Goal: Task Accomplishment & Management: Manage account settings

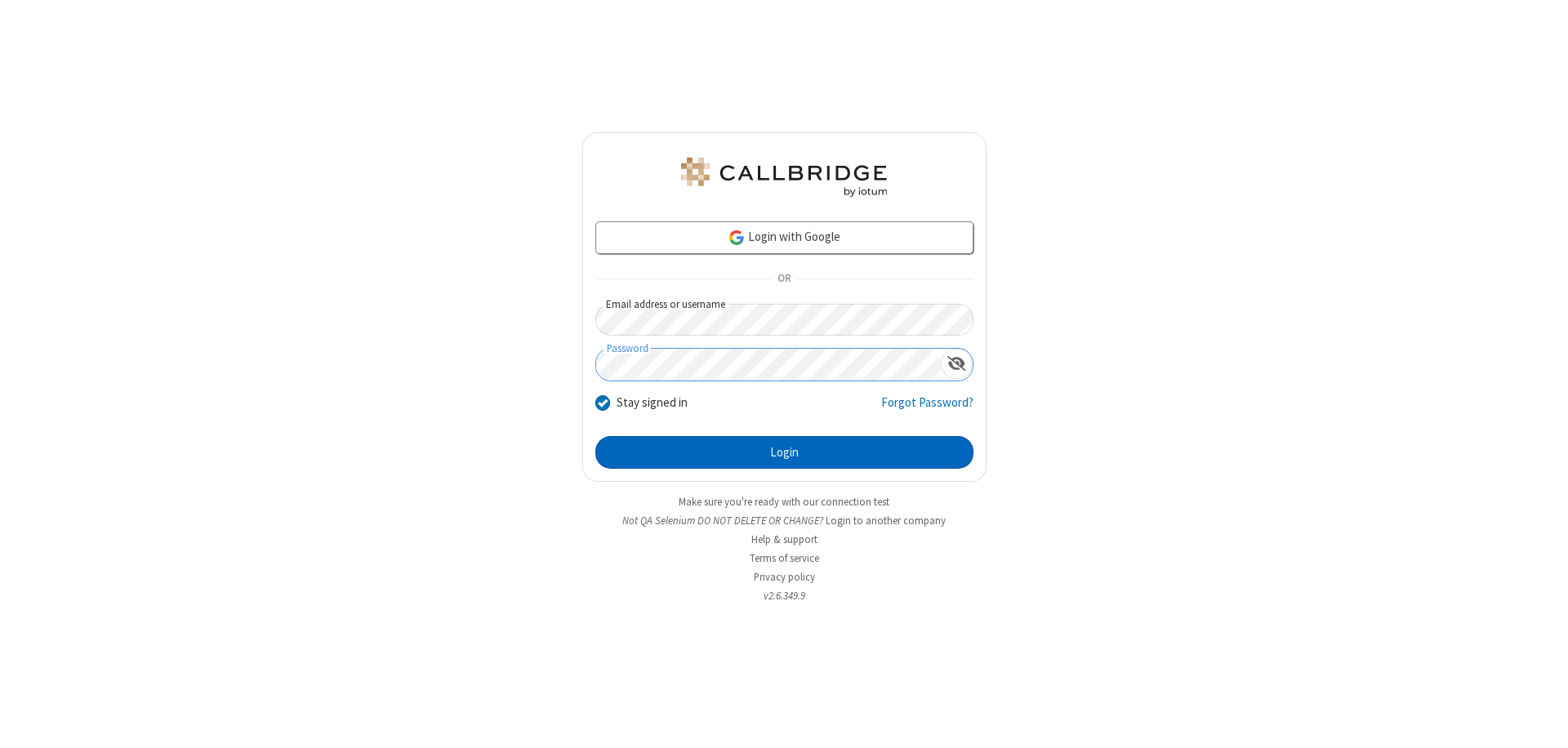
click at [784, 452] on button "Login" at bounding box center [784, 453] width 378 height 33
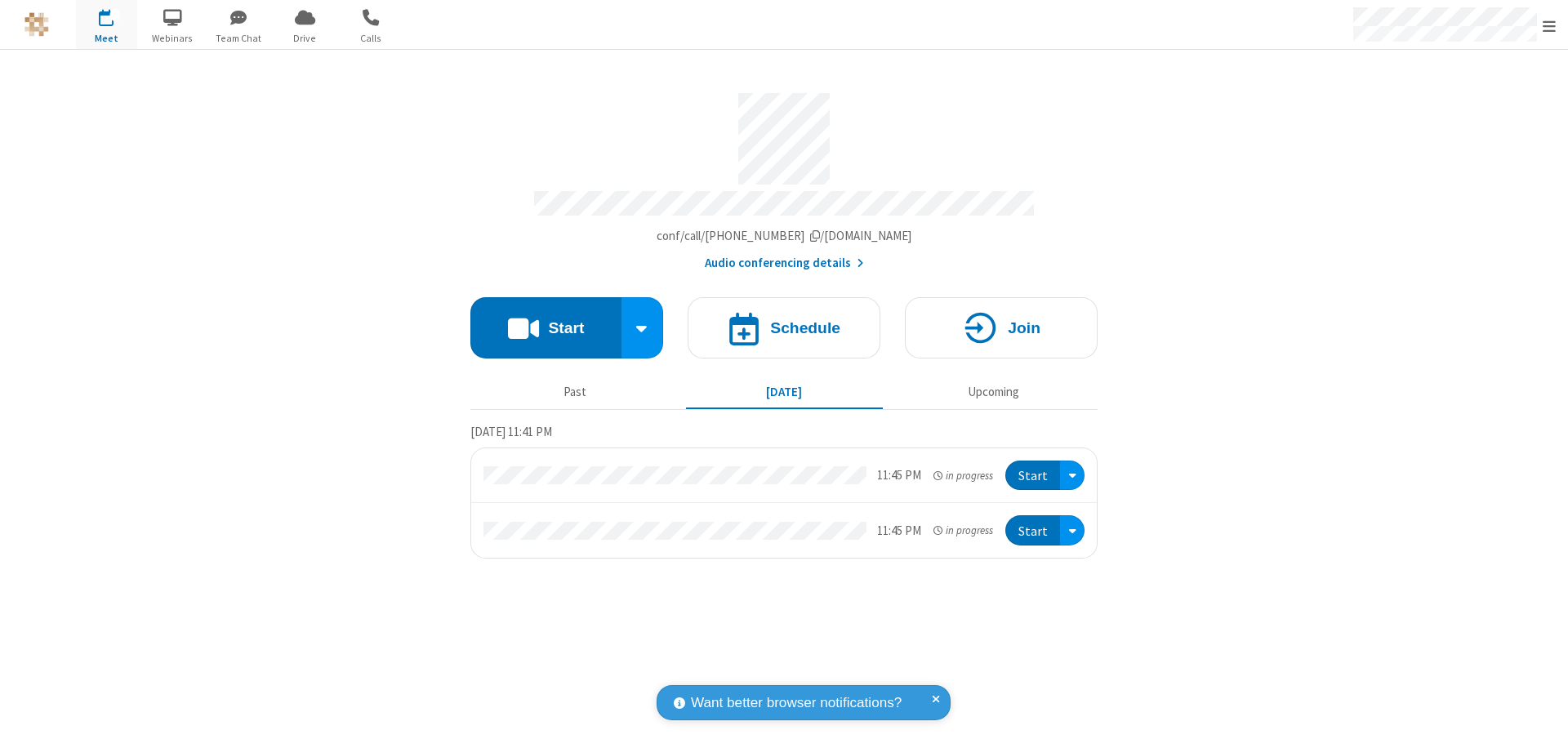
click at [1549, 25] on span "Open menu" at bounding box center [1549, 26] width 13 height 16
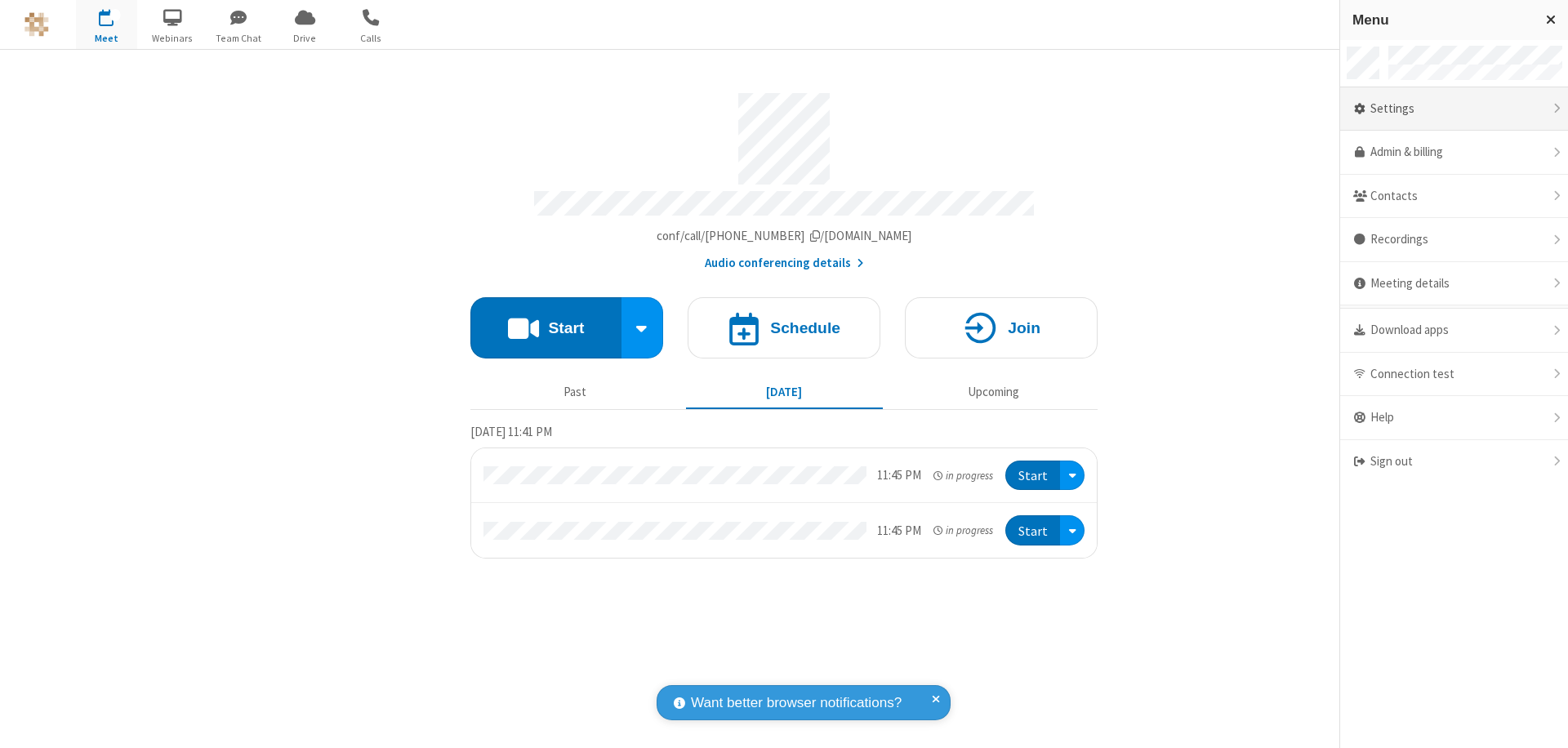
click at [1454, 108] on div "Settings" at bounding box center [1454, 110] width 228 height 44
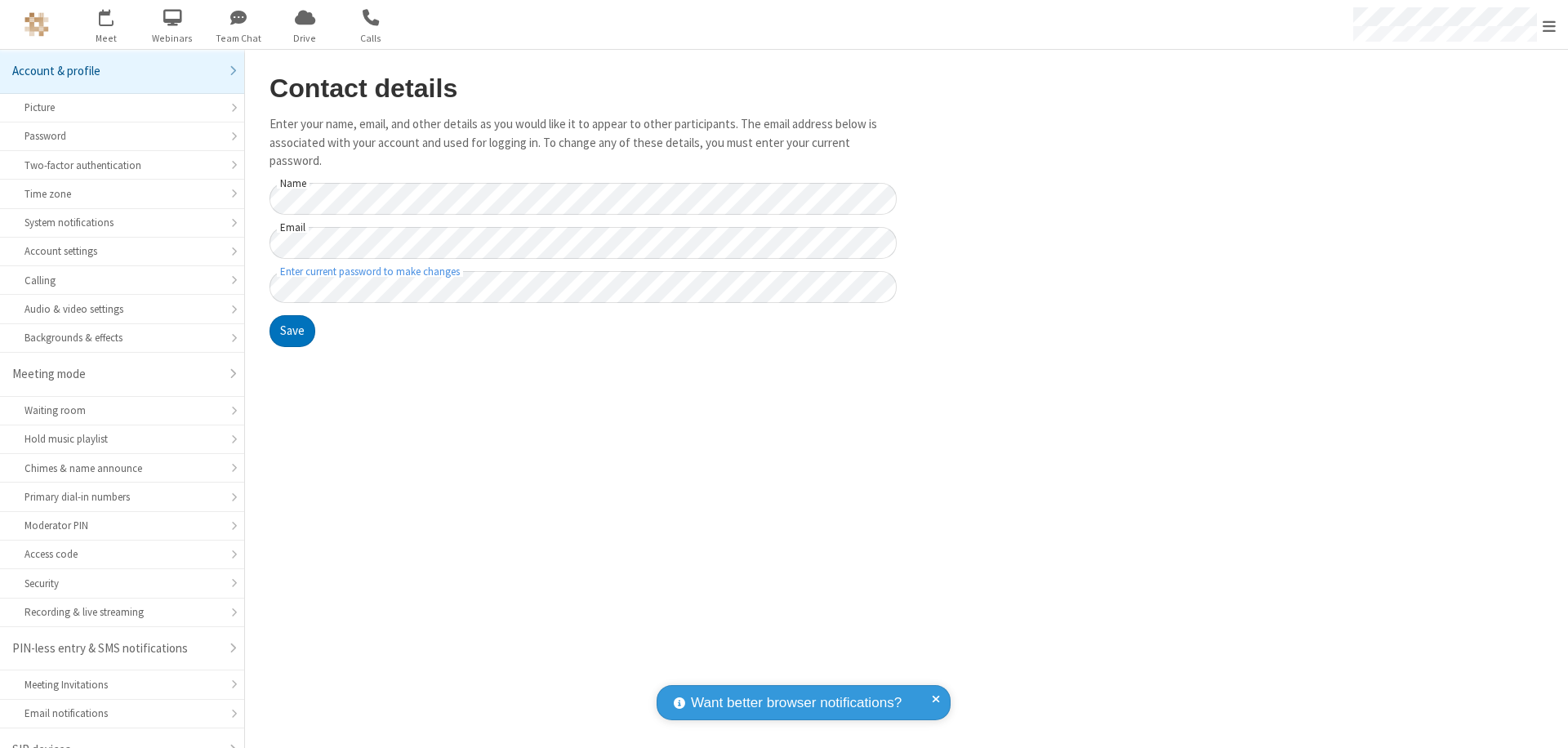
scroll to position [23, 0]
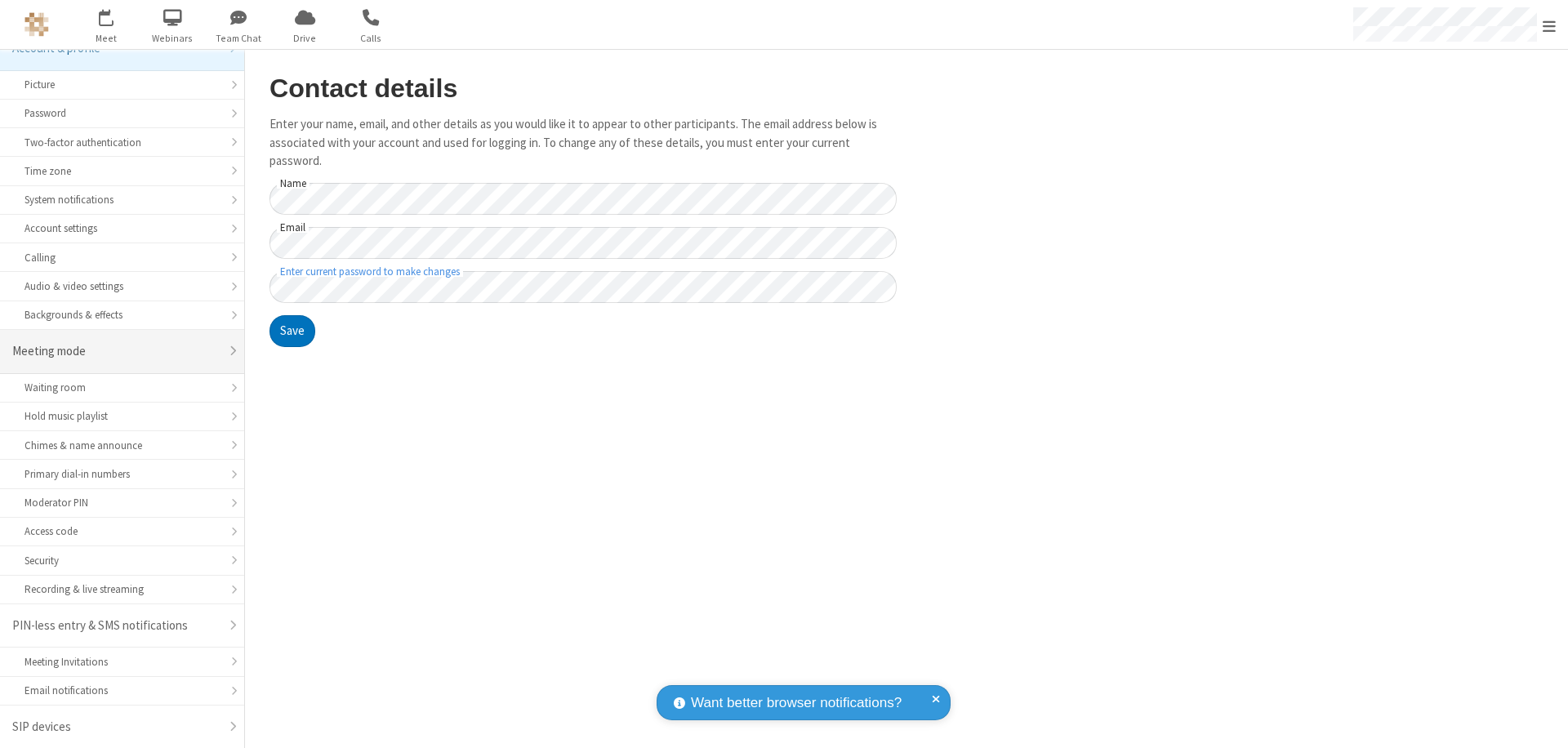
click at [116, 351] on div "Meeting mode" at bounding box center [116, 351] width 208 height 19
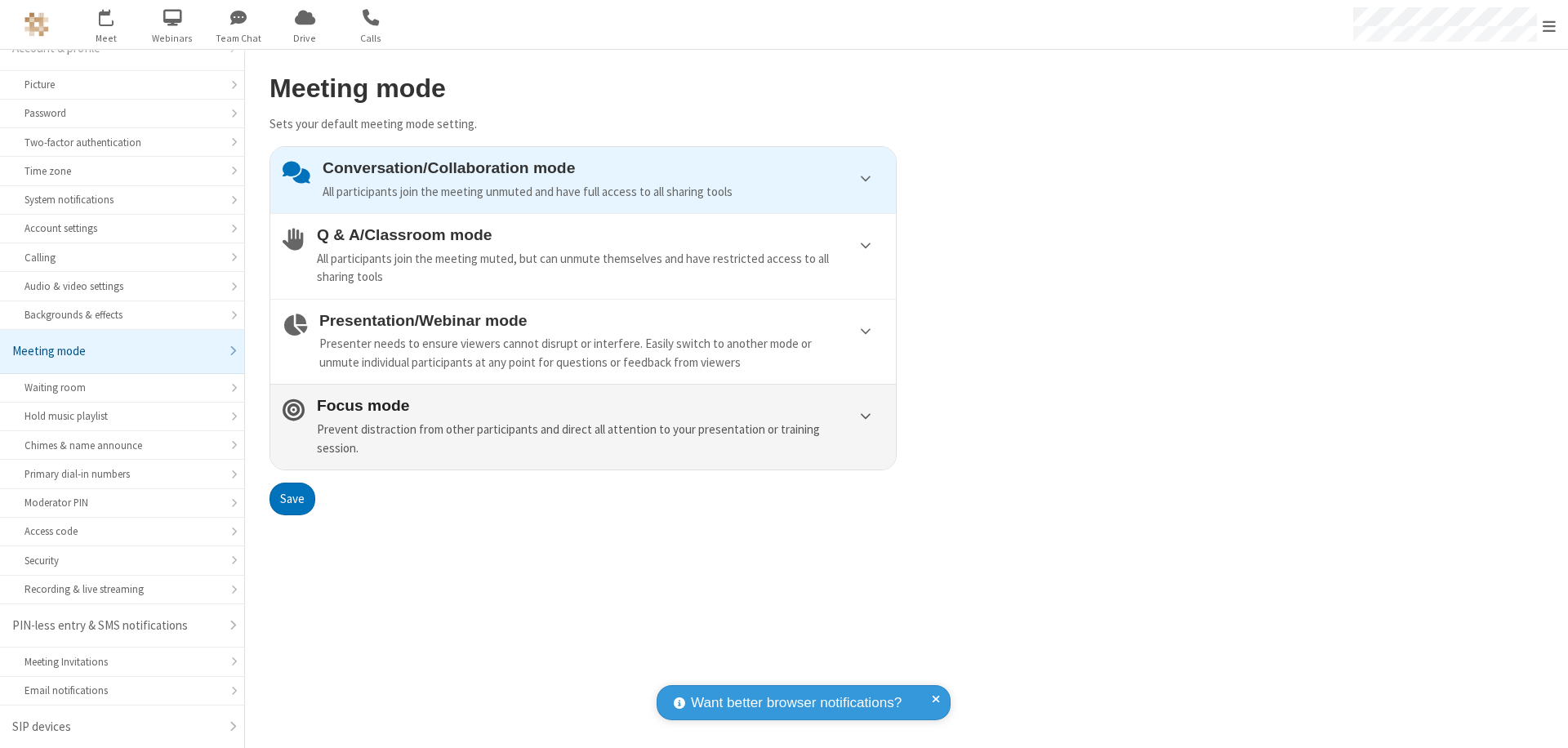
click at [583, 426] on div "Prevent distraction from other participants and direct all attention to your pr…" at bounding box center [600, 439] width 567 height 37
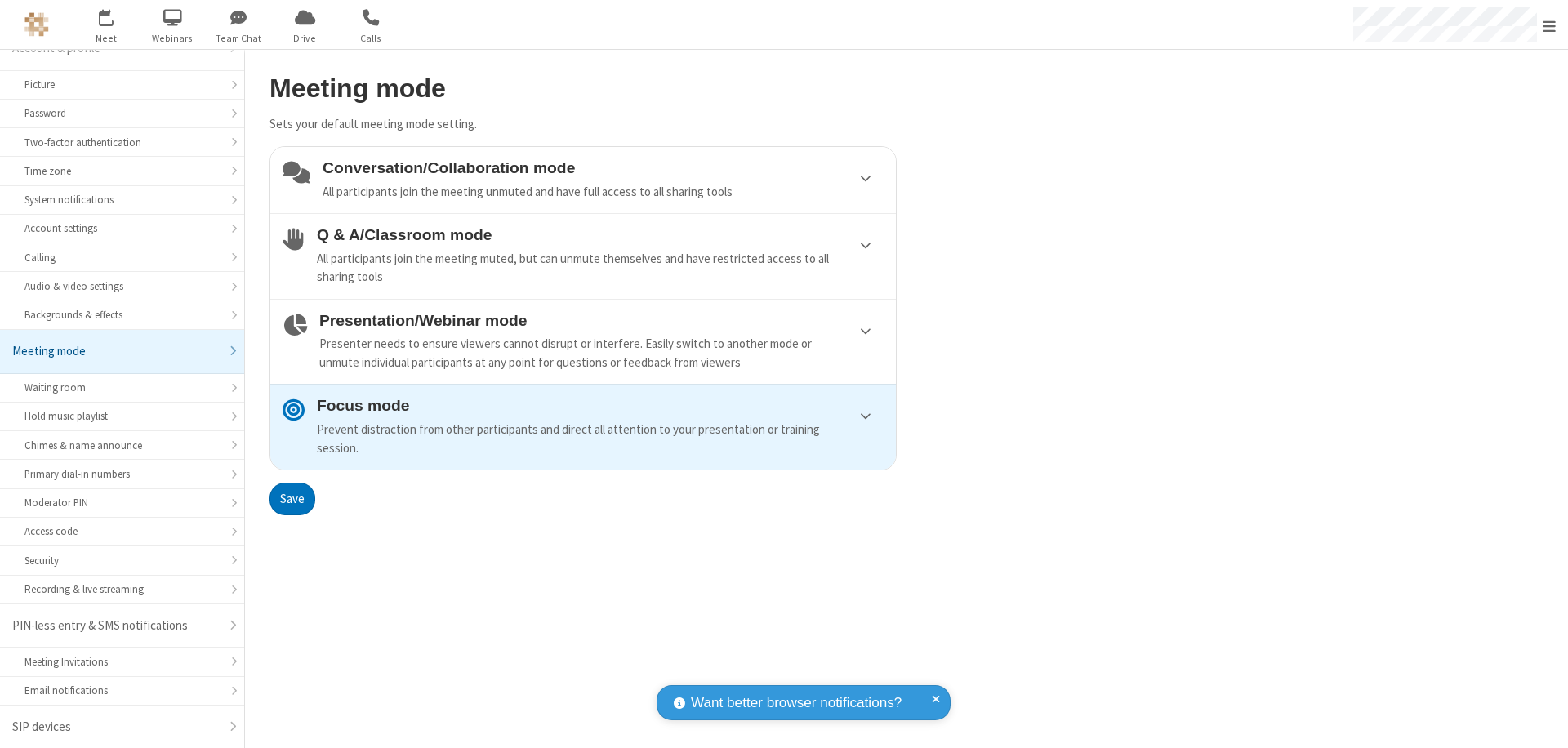
click at [291, 498] on button "Save" at bounding box center [292, 499] width 46 height 33
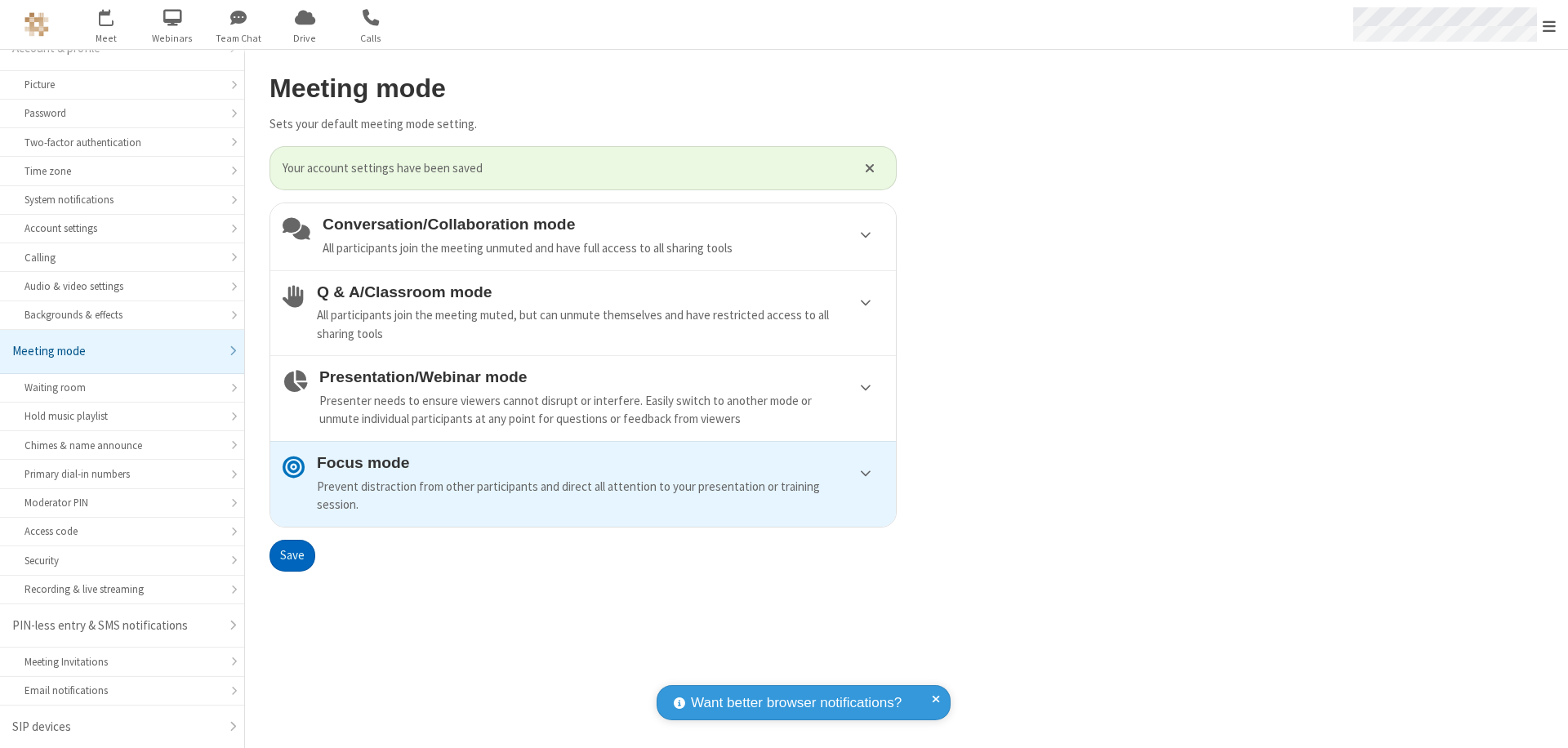
click at [1549, 25] on span "Open menu" at bounding box center [1549, 26] width 13 height 16
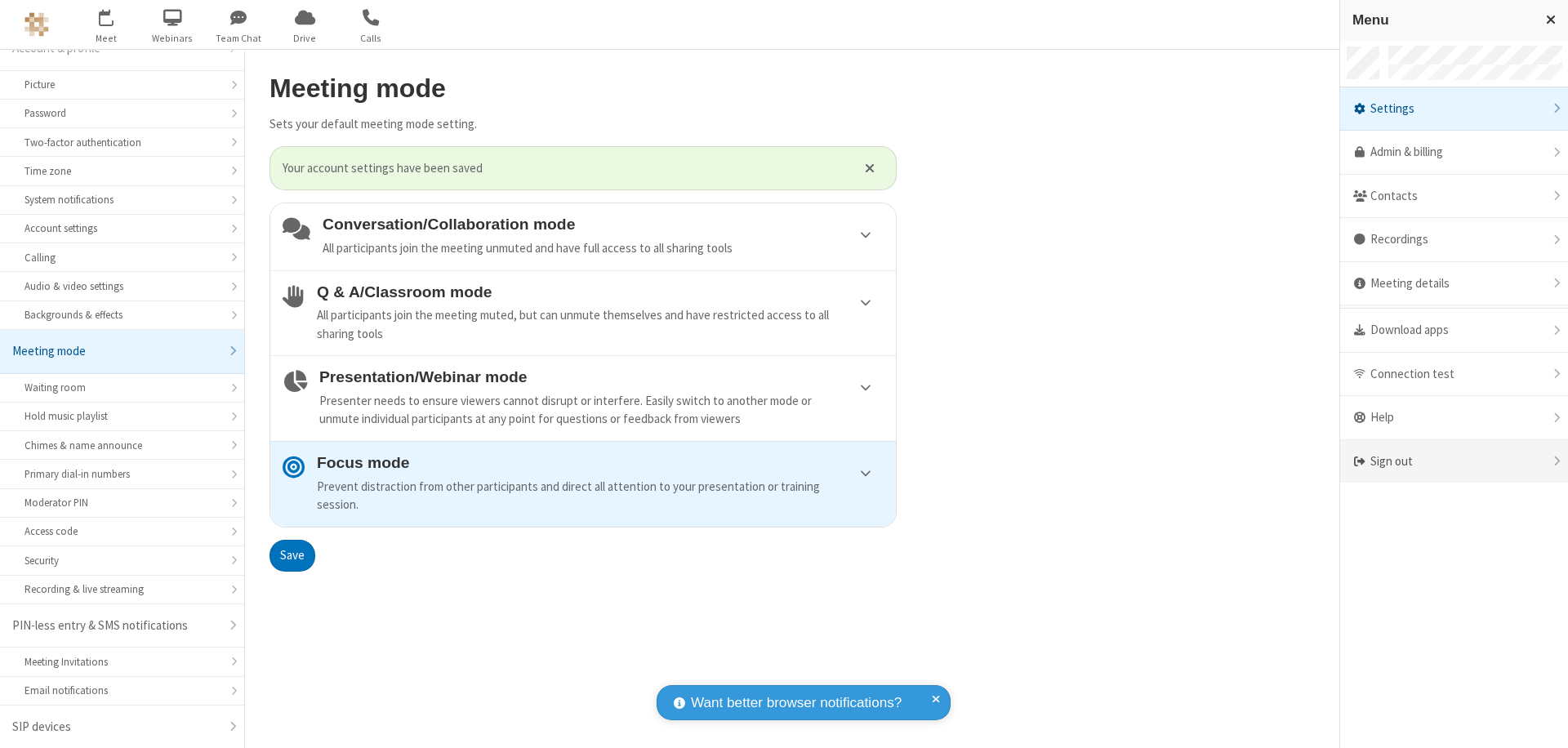
click at [1454, 461] on div "Sign out" at bounding box center [1454, 462] width 228 height 43
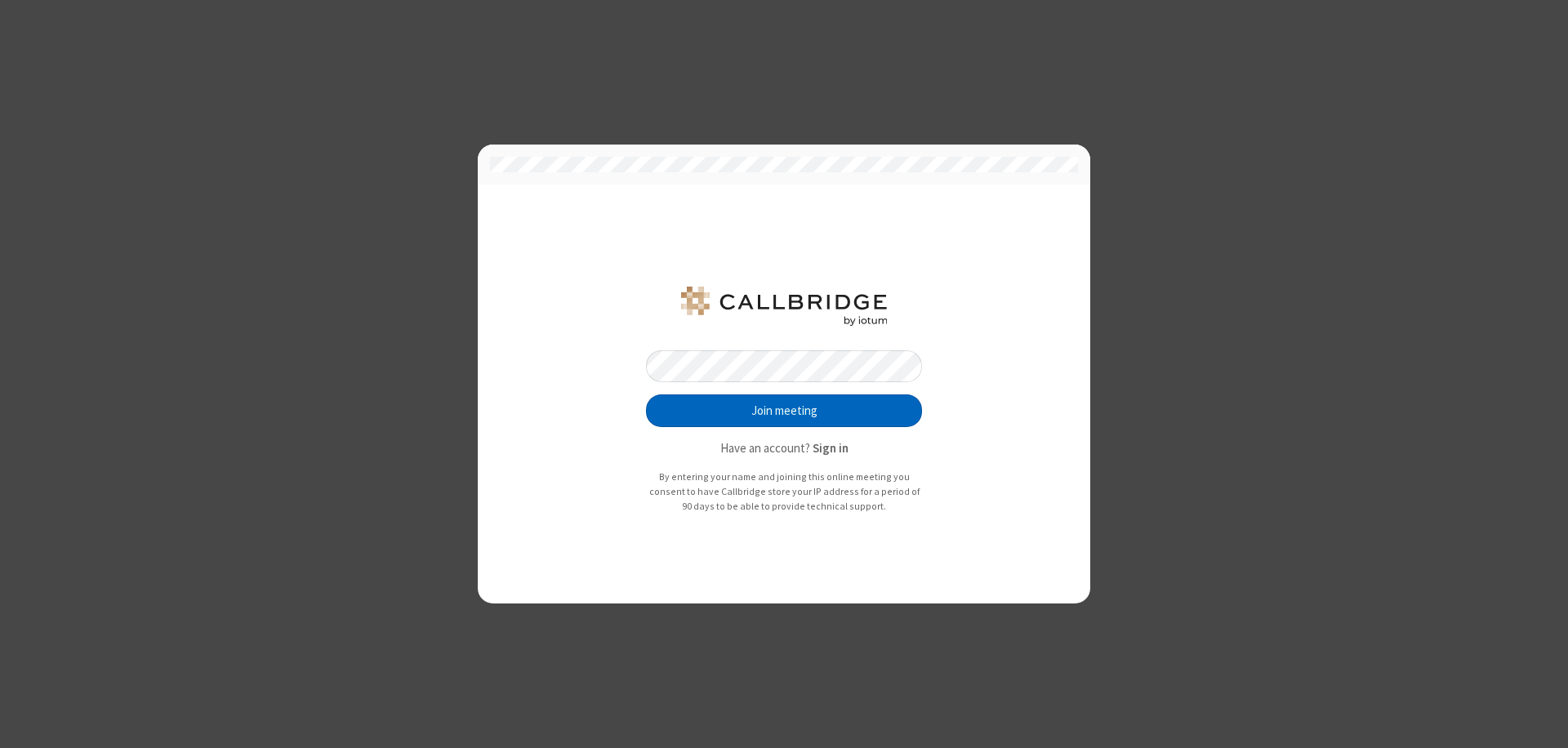
click at [784, 411] on button "Join meeting" at bounding box center [784, 411] width 276 height 33
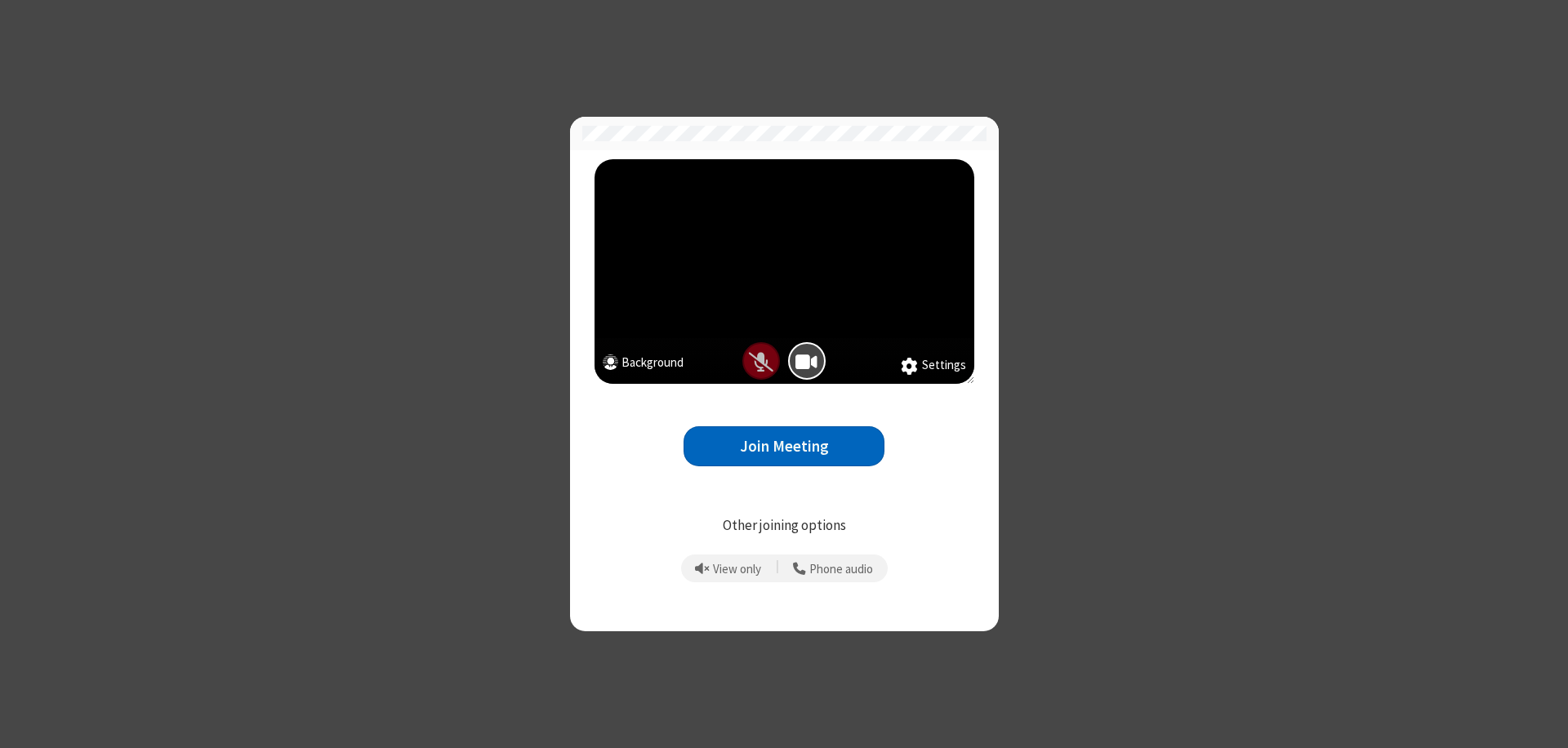
click at [784, 445] on button "Join Meeting" at bounding box center [784, 446] width 201 height 40
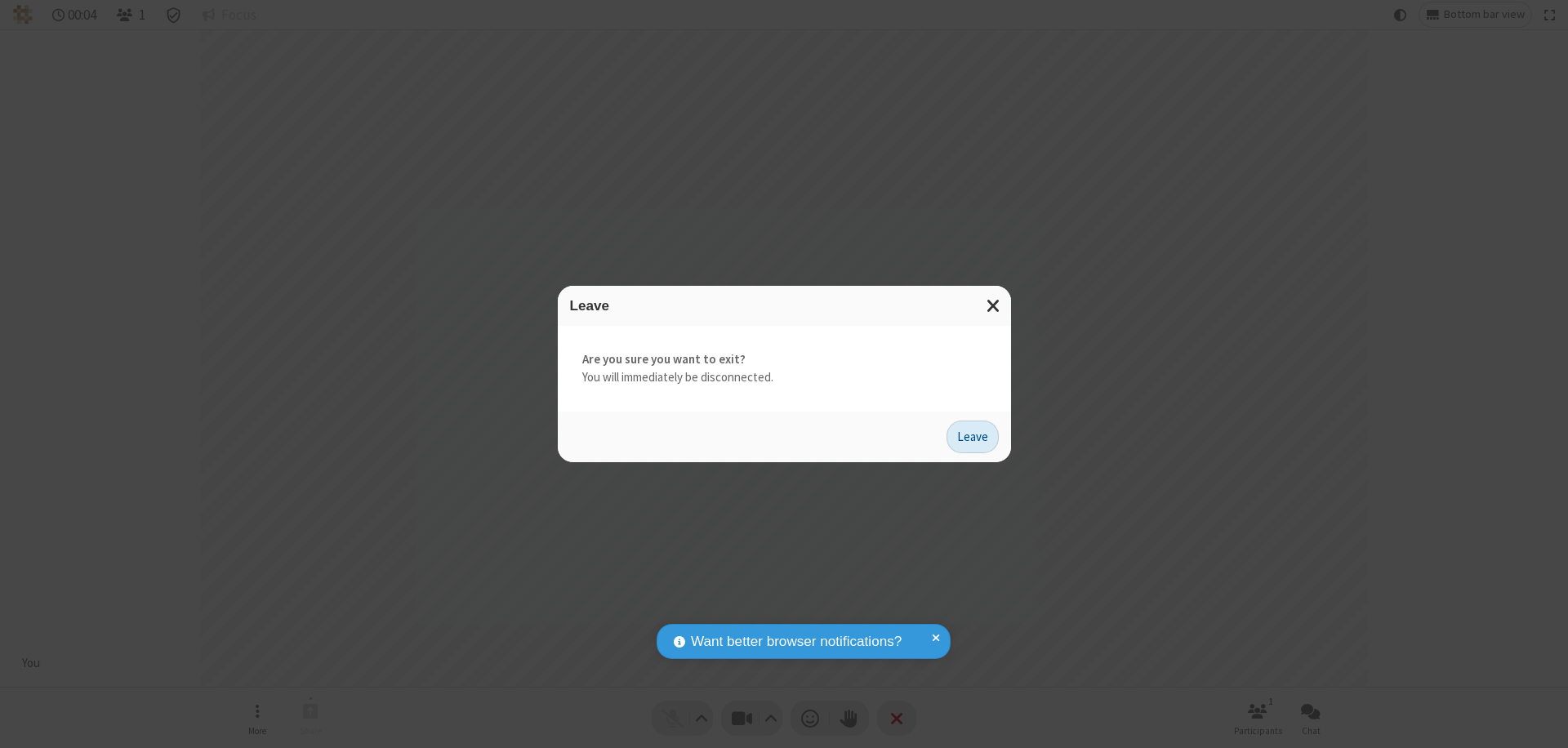
click at [972, 436] on button "Leave" at bounding box center [973, 437] width 53 height 33
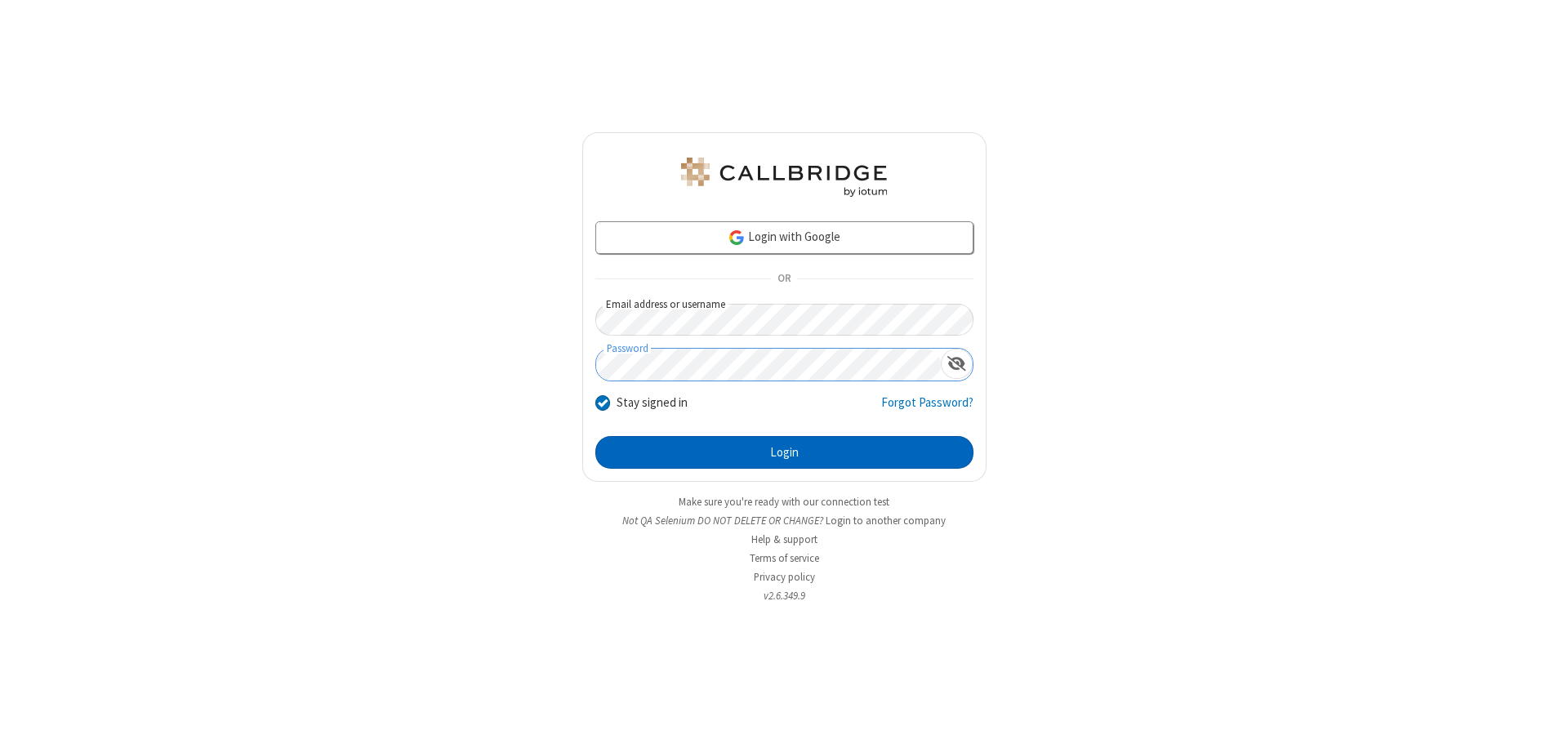
click at [784, 452] on button "Login" at bounding box center [784, 453] width 378 height 33
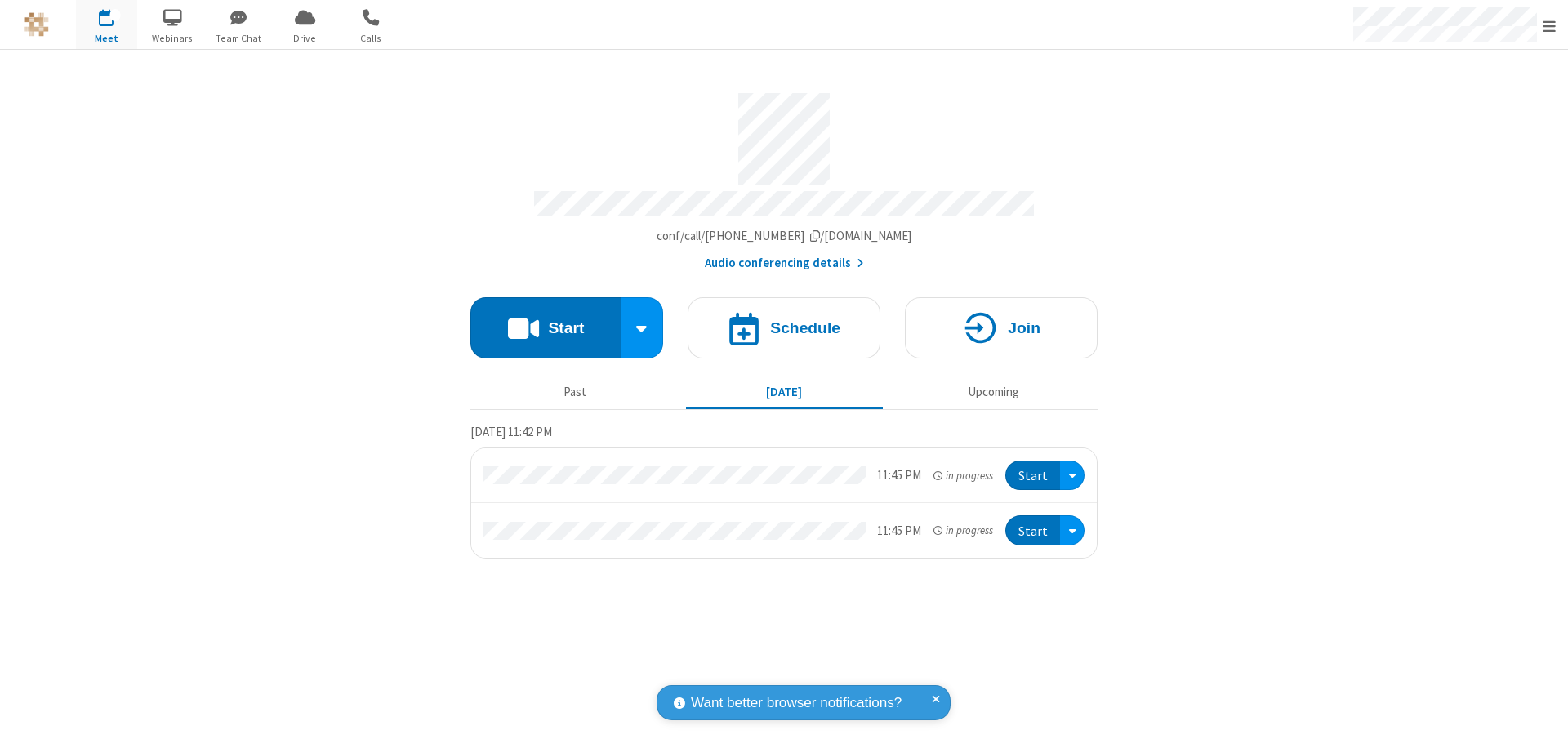
click at [1549, 25] on span "Open menu" at bounding box center [1549, 26] width 13 height 16
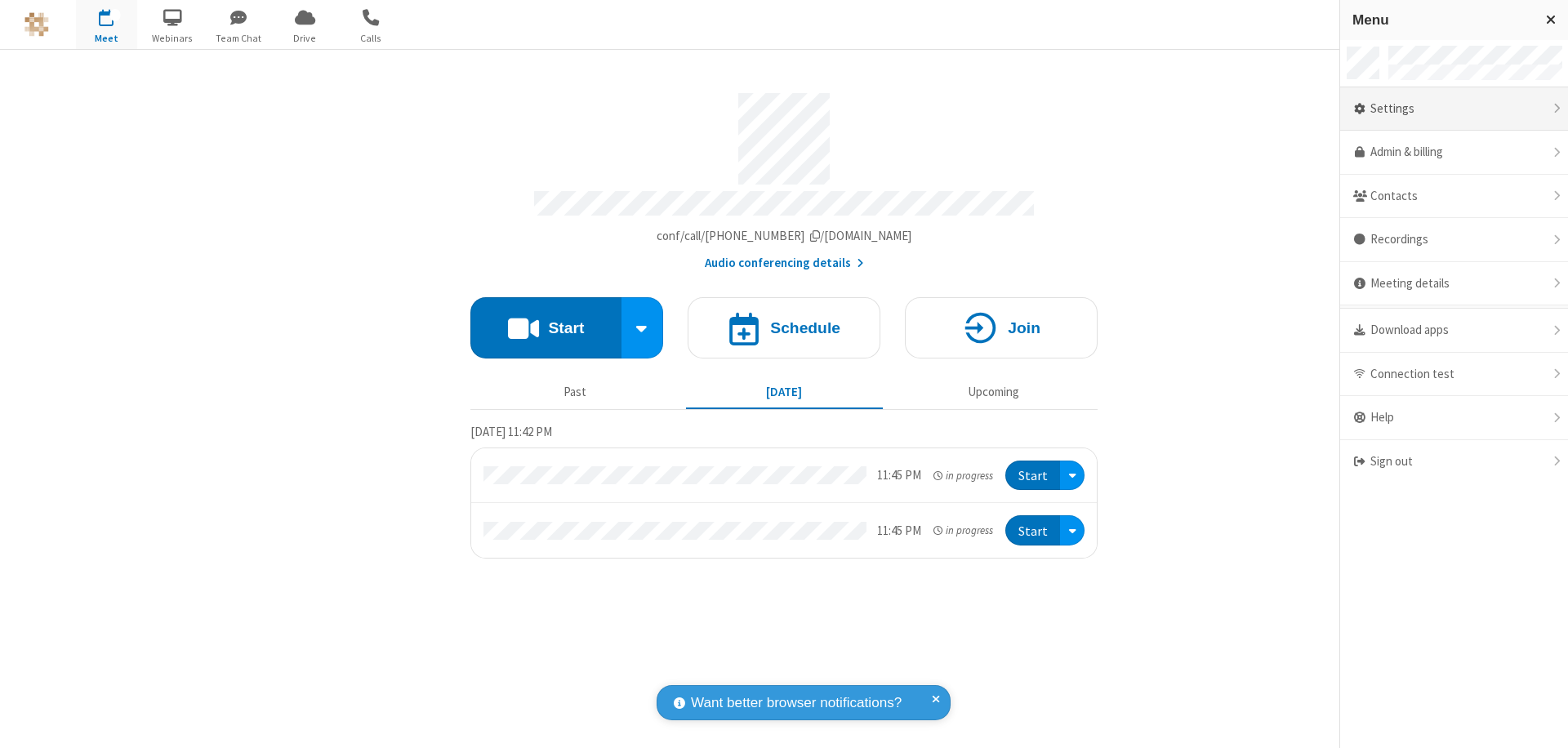
click at [1454, 108] on div "Settings" at bounding box center [1454, 110] width 228 height 44
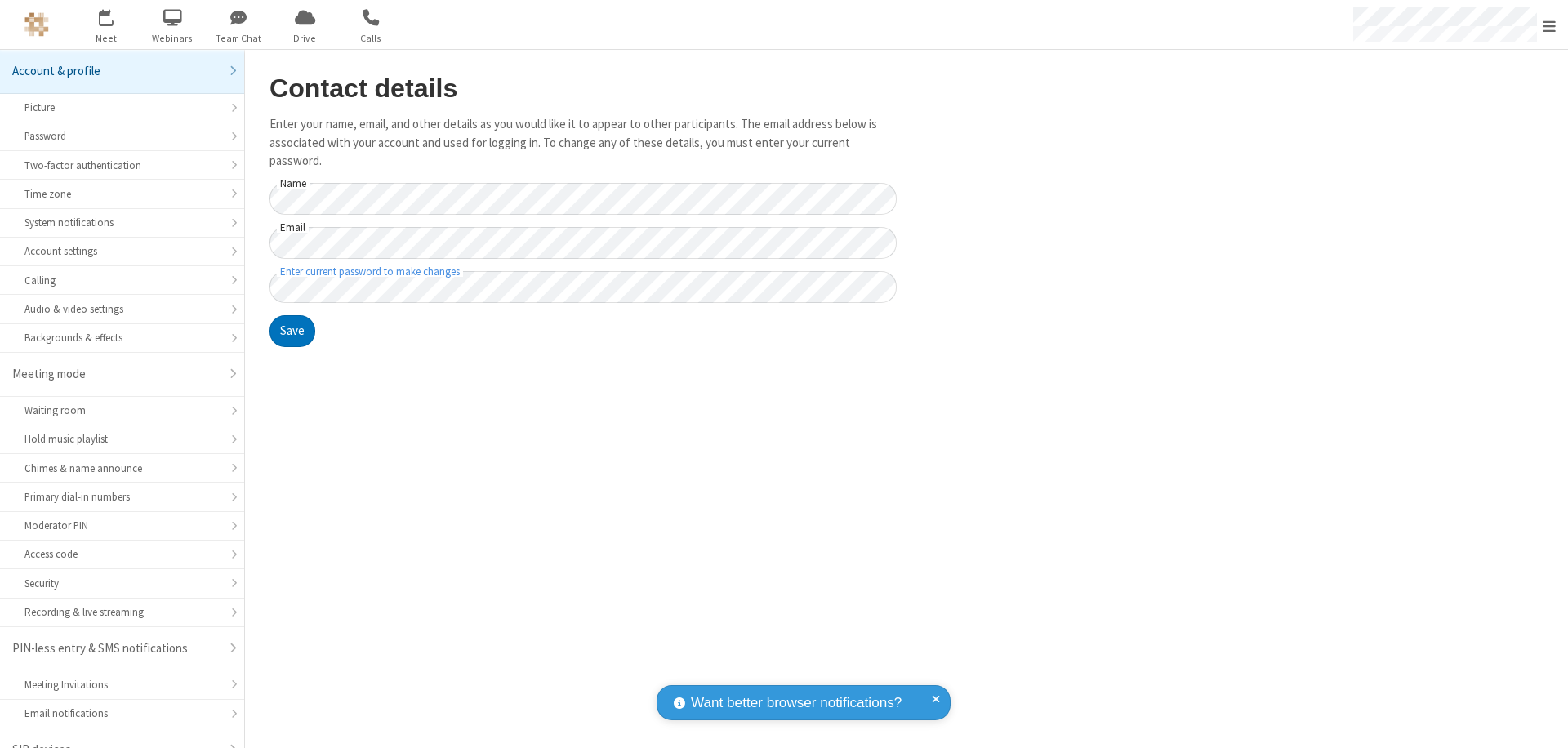
scroll to position [23, 0]
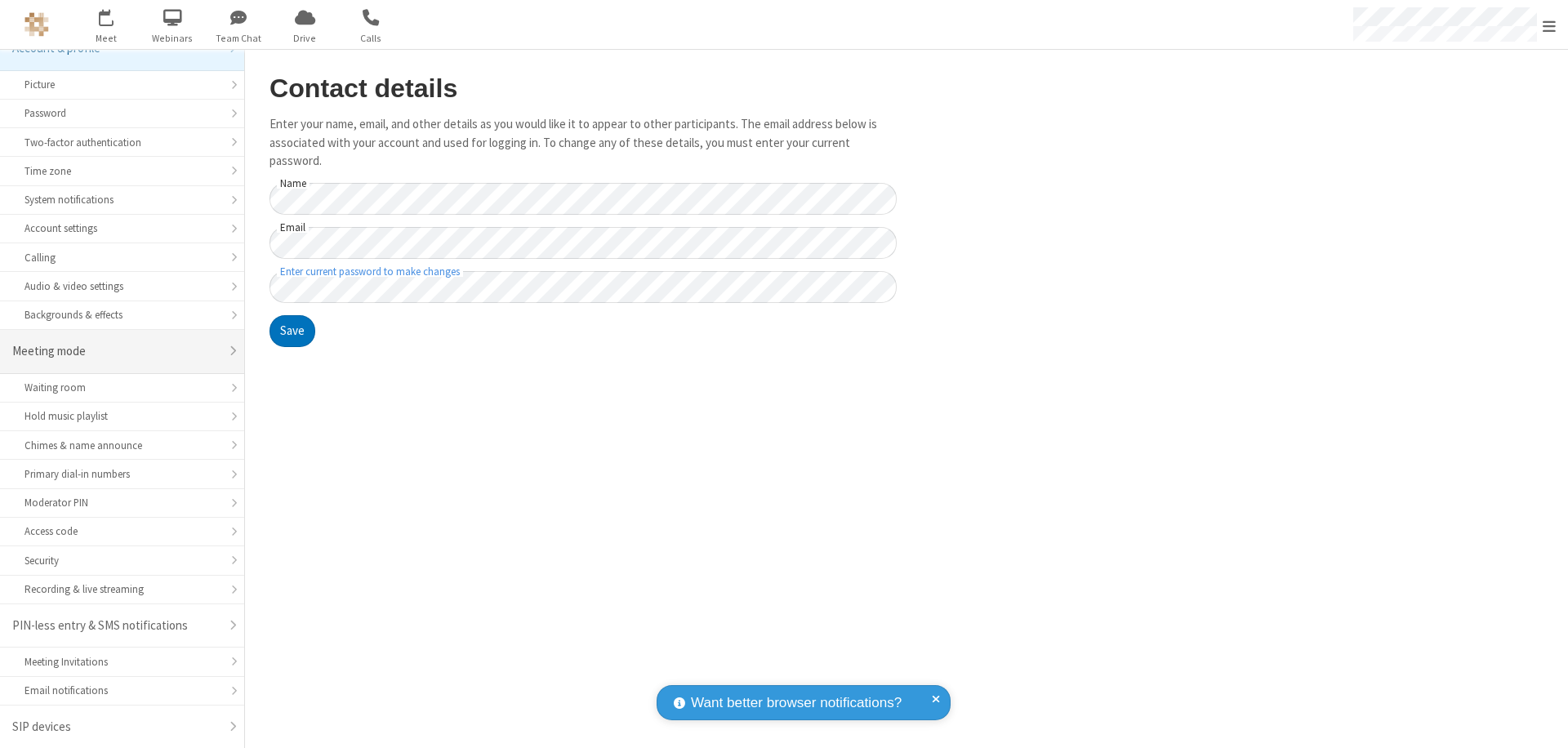
click at [116, 351] on div "Meeting mode" at bounding box center [116, 351] width 208 height 19
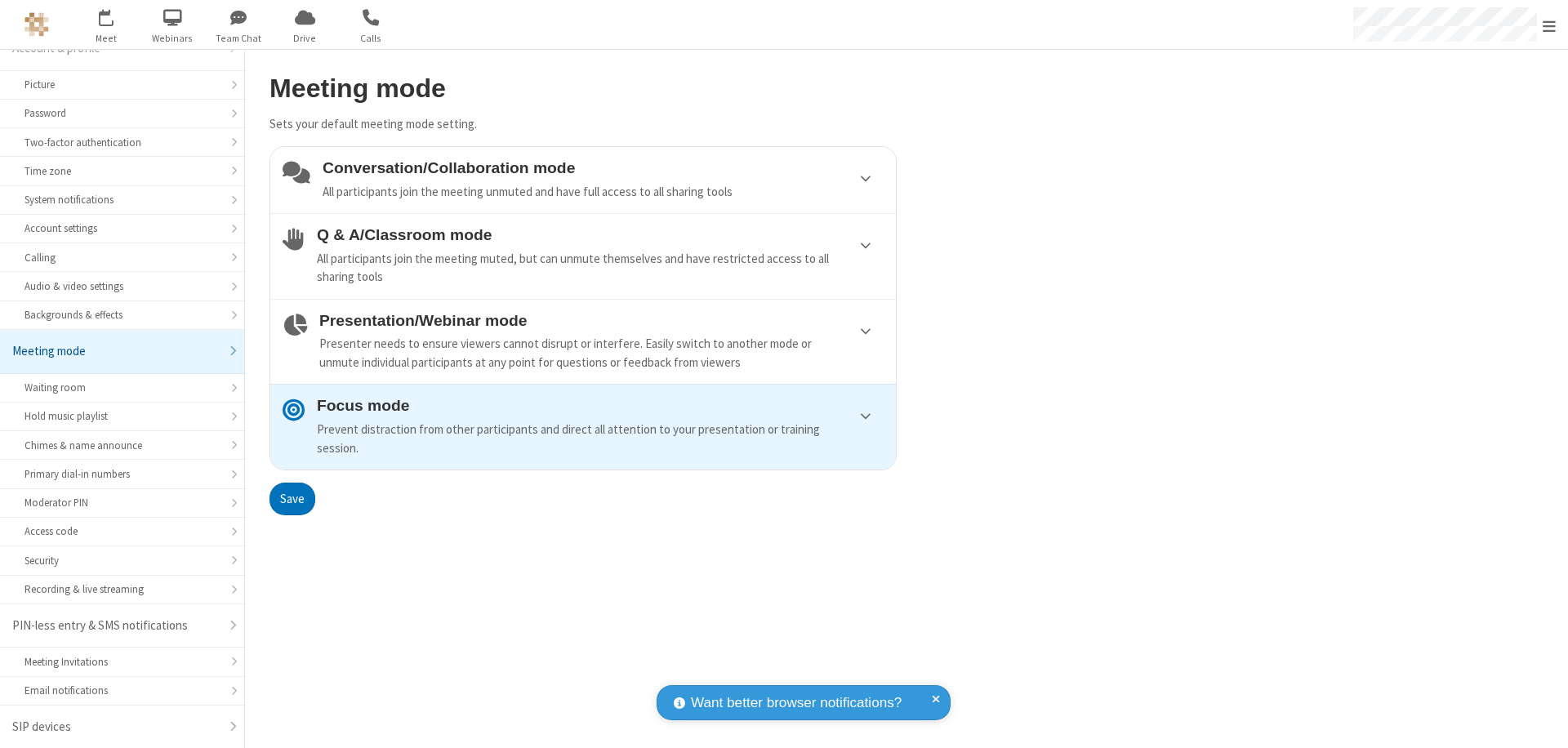
click at [583, 180] on div "Conversation/Collaboration mode All participants join the meeting unmuted and h…" at bounding box center [603, 180] width 561 height 42
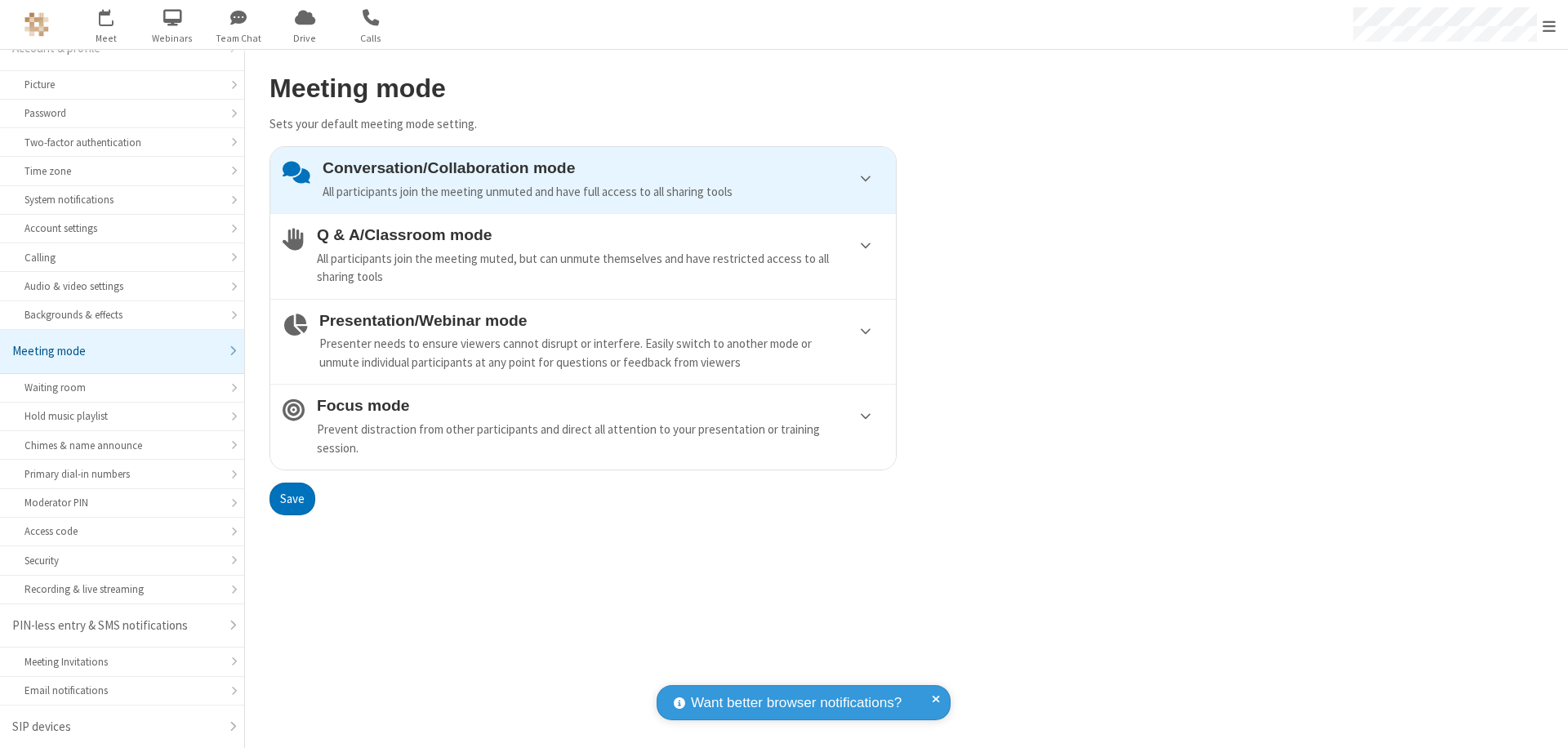
click at [291, 498] on button "Save" at bounding box center [292, 499] width 46 height 33
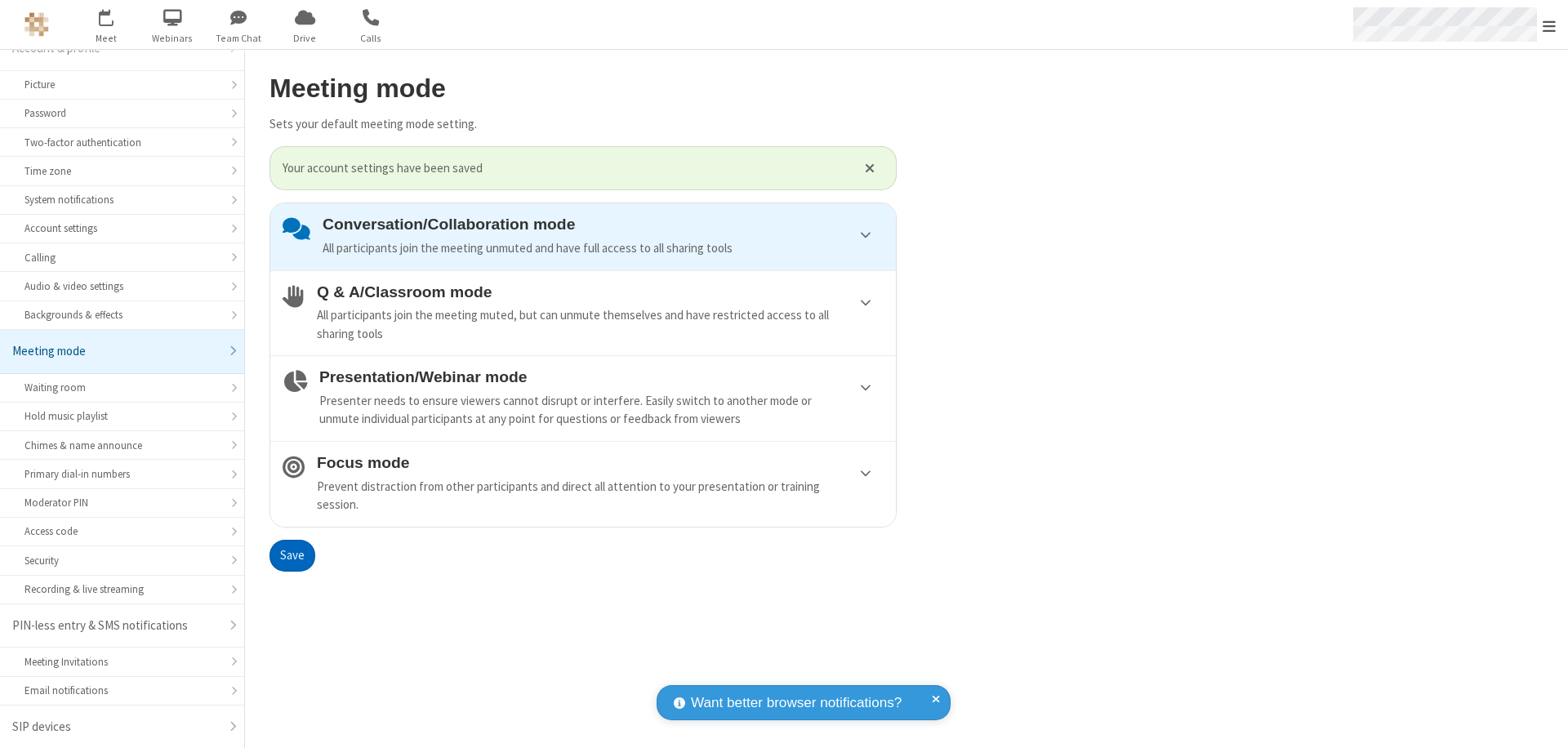
click at [1549, 25] on span "Open menu" at bounding box center [1549, 26] width 13 height 16
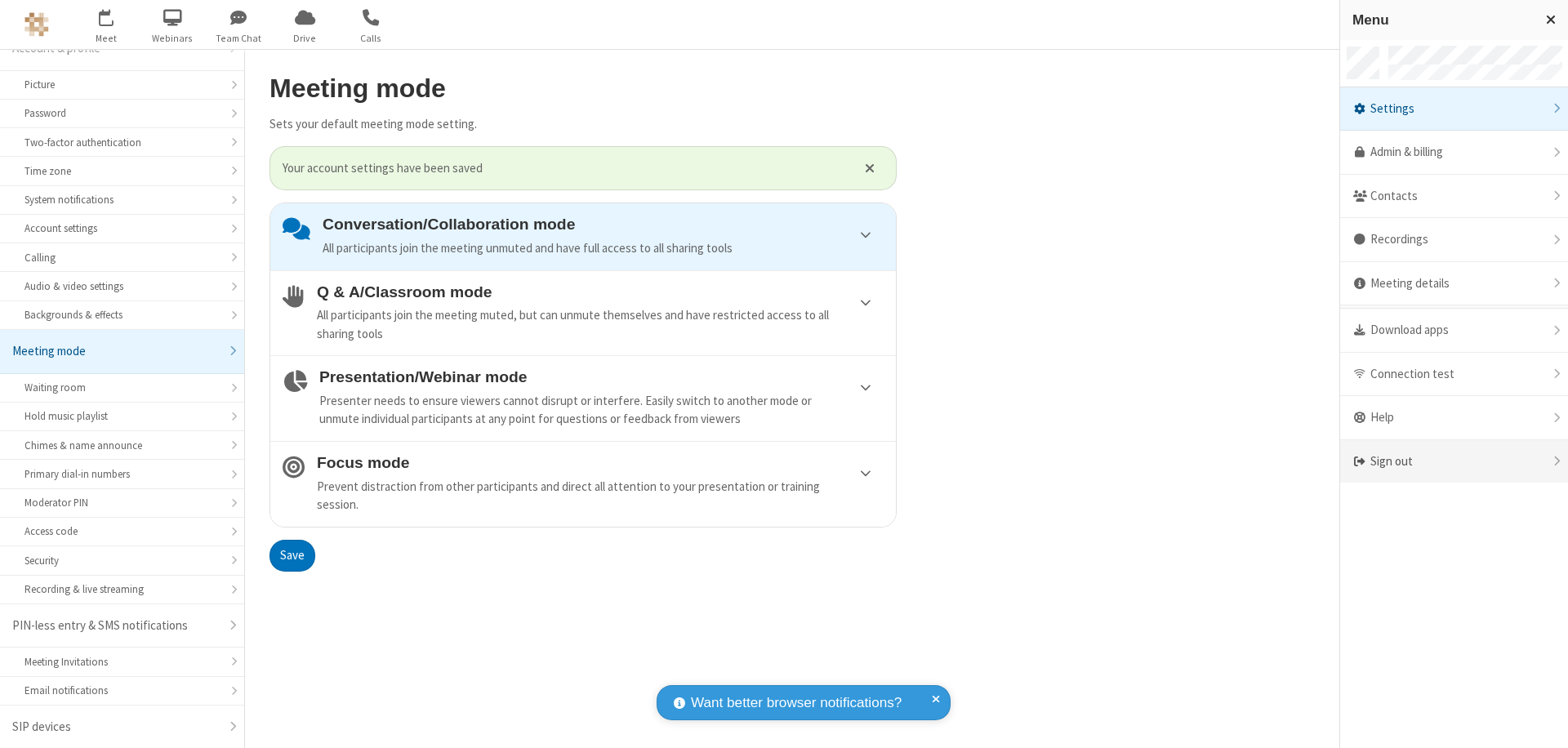
click at [1454, 461] on div "Sign out" at bounding box center [1454, 462] width 228 height 43
